Goal: Check status: Check status

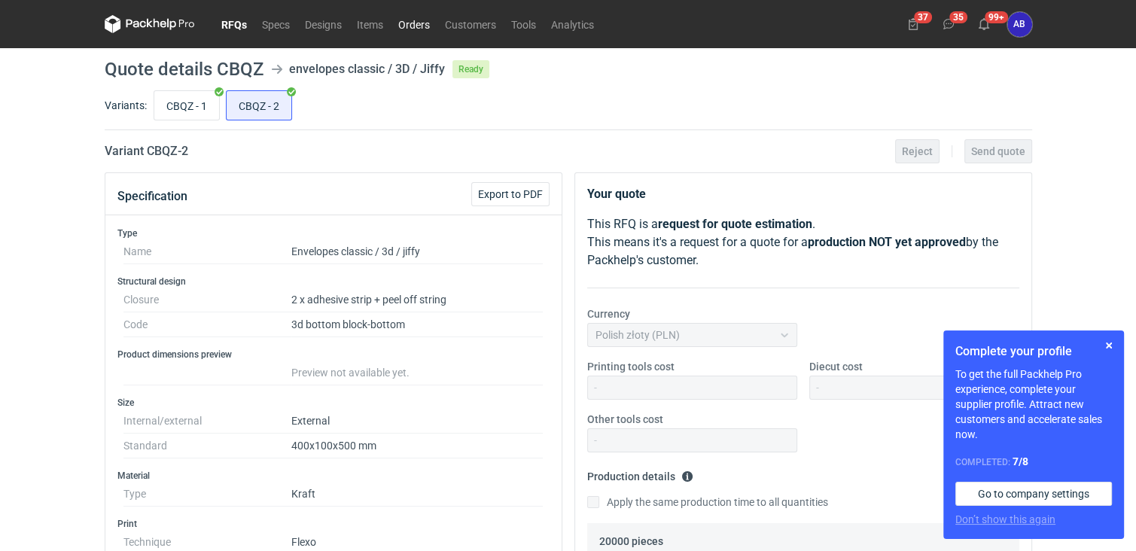
click at [413, 26] on link "Orders" at bounding box center [414, 24] width 47 height 18
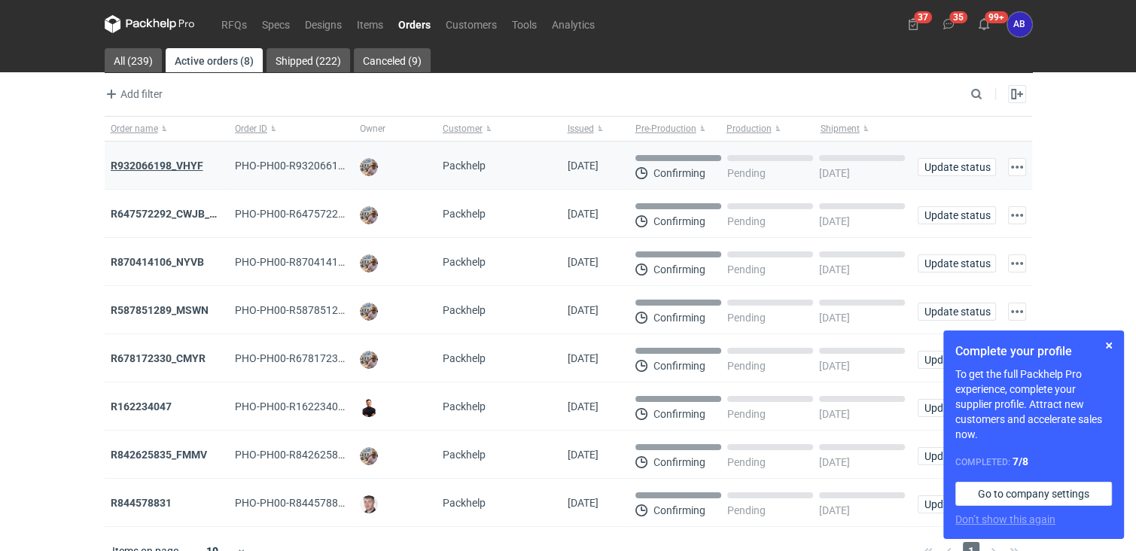
click at [184, 164] on strong "R932066198_VHYF" at bounding box center [157, 166] width 93 height 12
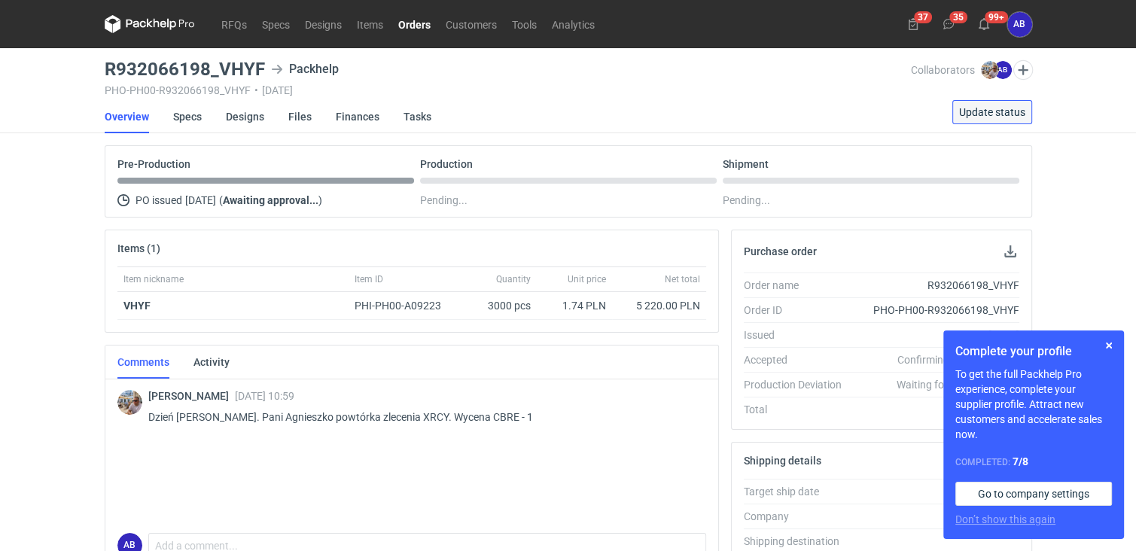
click at [970, 112] on span "Update status" at bounding box center [992, 112] width 66 height 11
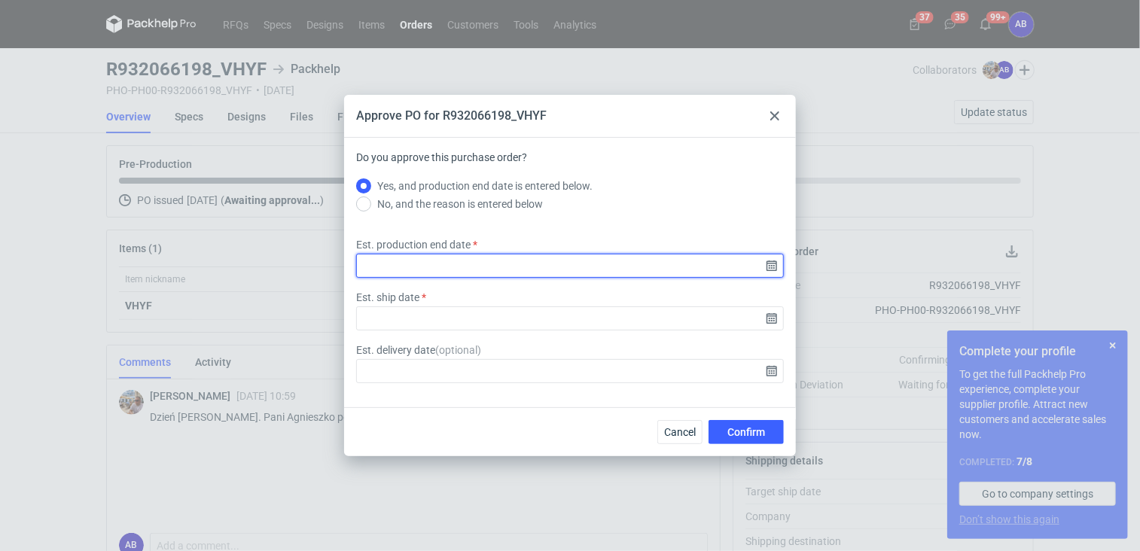
click at [496, 267] on input "Est. production end date" at bounding box center [570, 266] width 428 height 24
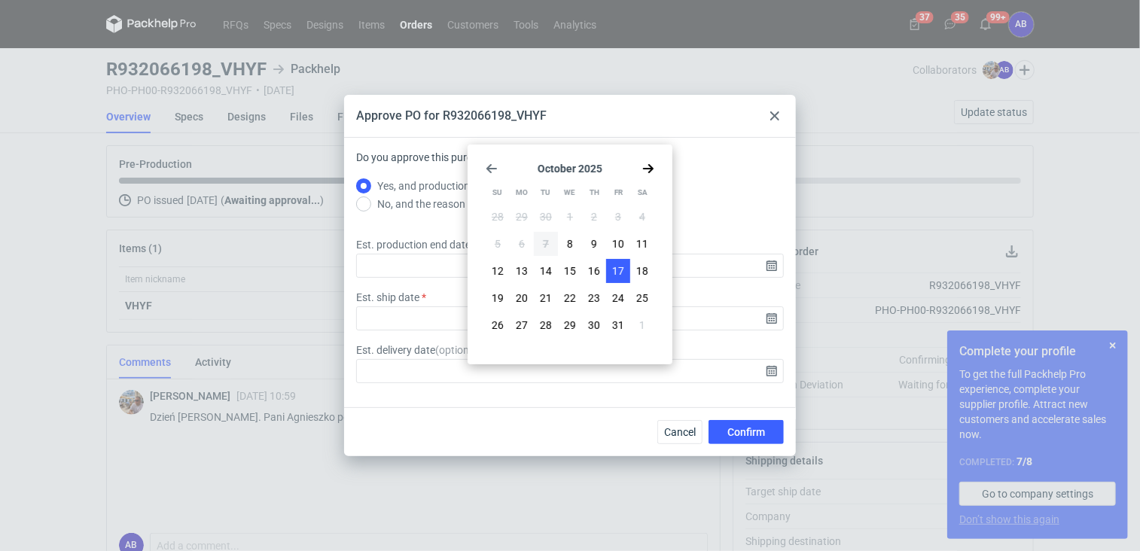
click at [617, 273] on span "17" at bounding box center [618, 271] width 12 height 15
type input "[DATE]"
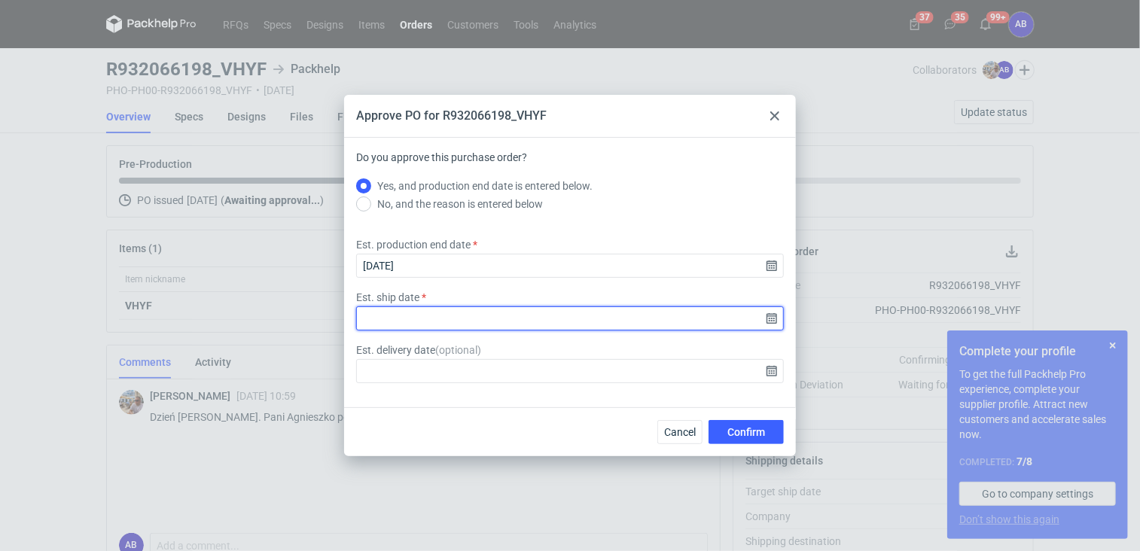
click at [768, 317] on input "Est. ship date" at bounding box center [570, 318] width 428 height 24
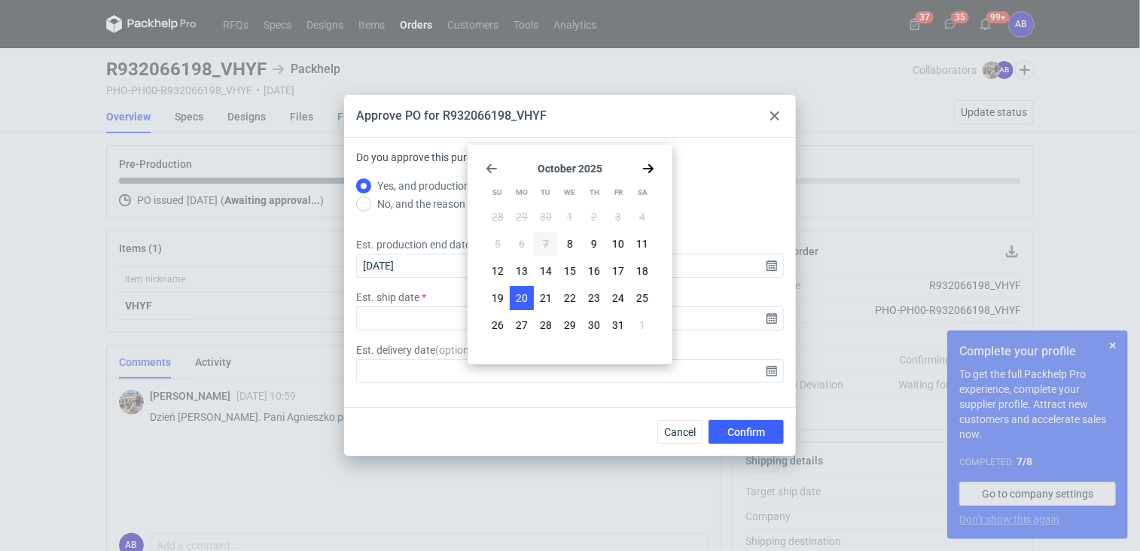
click at [522, 299] on span "20" at bounding box center [522, 298] width 12 height 15
type input "[DATE]"
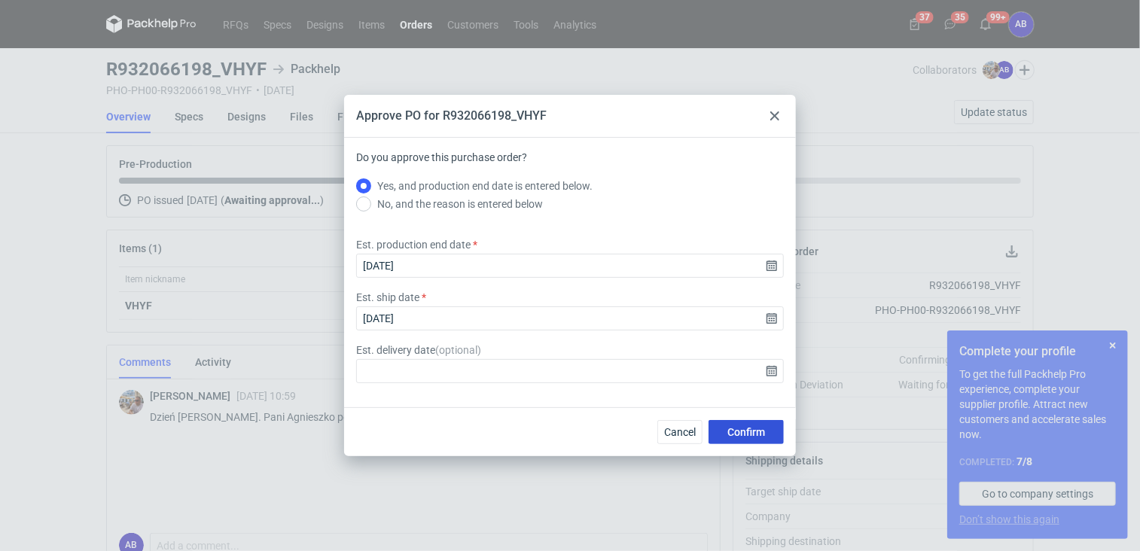
click at [739, 433] on span "Confirm" at bounding box center [746, 432] width 38 height 11
